Goal: Navigation & Orientation: Locate item on page

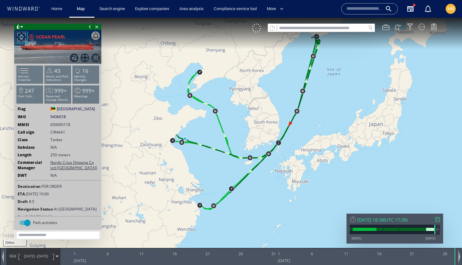
drag, startPoint x: 309, startPoint y: 116, endPoint x: 309, endPoint y: 123, distance: 6.9
click at [309, 123] on canvas "Map" at bounding box center [231, 138] width 462 height 241
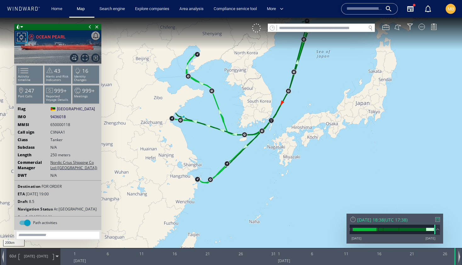
click at [202, 109] on canvas "Map" at bounding box center [231, 138] width 462 height 241
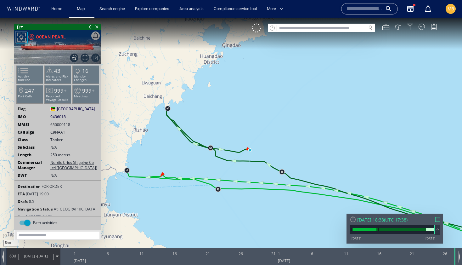
drag, startPoint x: 134, startPoint y: 169, endPoint x: 187, endPoint y: 168, distance: 52.5
click at [187, 168] on canvas "Map" at bounding box center [231, 138] width 462 height 241
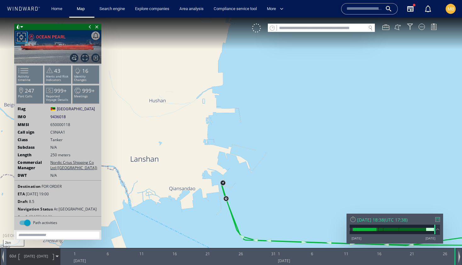
drag, startPoint x: 227, startPoint y: 187, endPoint x: 226, endPoint y: 154, distance: 33.4
click at [226, 154] on canvas "Map" at bounding box center [231, 138] width 462 height 241
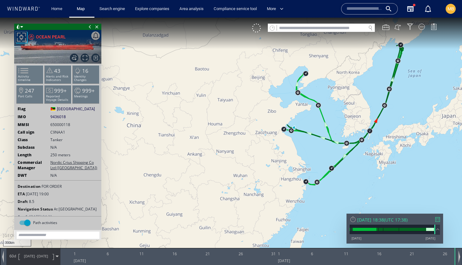
click at [236, 50] on canvas "Map" at bounding box center [231, 138] width 462 height 241
